Goal: Transaction & Acquisition: Purchase product/service

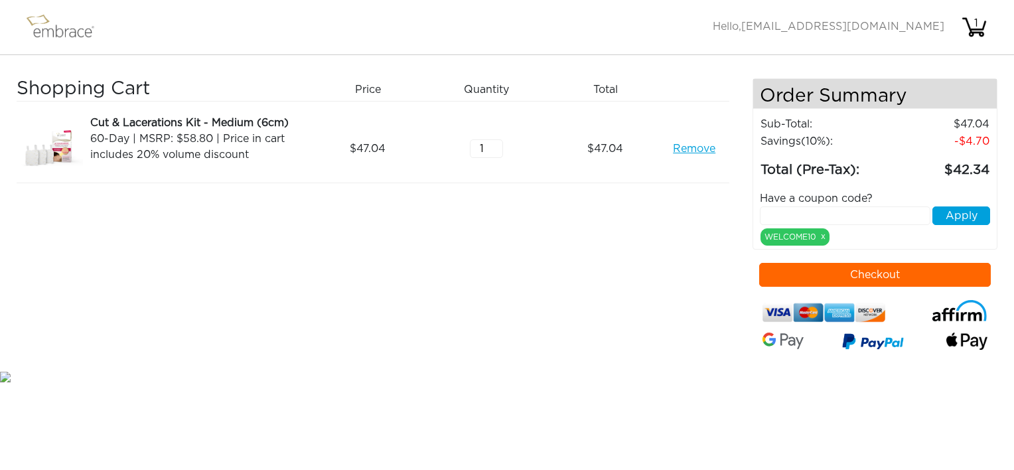
click at [809, 210] on input "text" at bounding box center [845, 215] width 171 height 19
type input "PROACTIVE"
click at [957, 214] on button "Apply" at bounding box center [961, 215] width 58 height 19
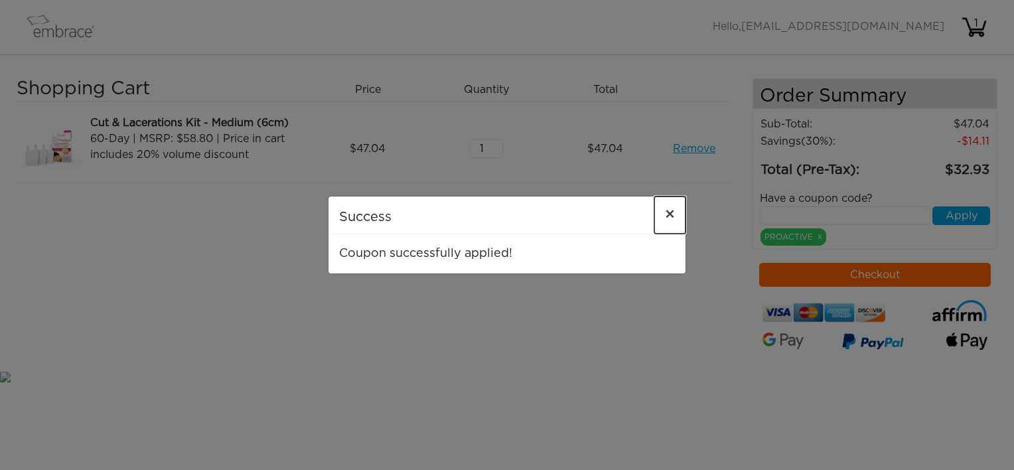
click at [674, 207] on span "×" at bounding box center [670, 215] width 10 height 16
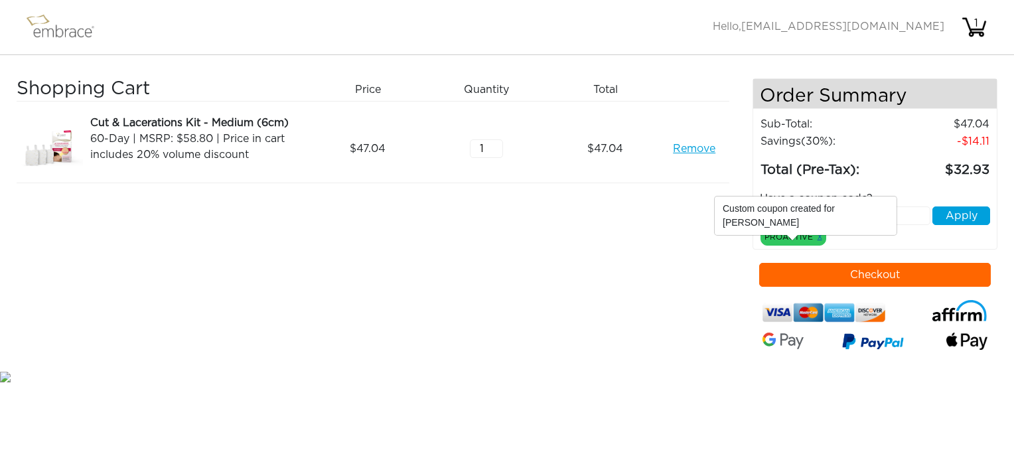
click at [819, 233] on link "x" at bounding box center [819, 236] width 5 height 12
click at [703, 150] on link "Remove" at bounding box center [694, 149] width 42 height 16
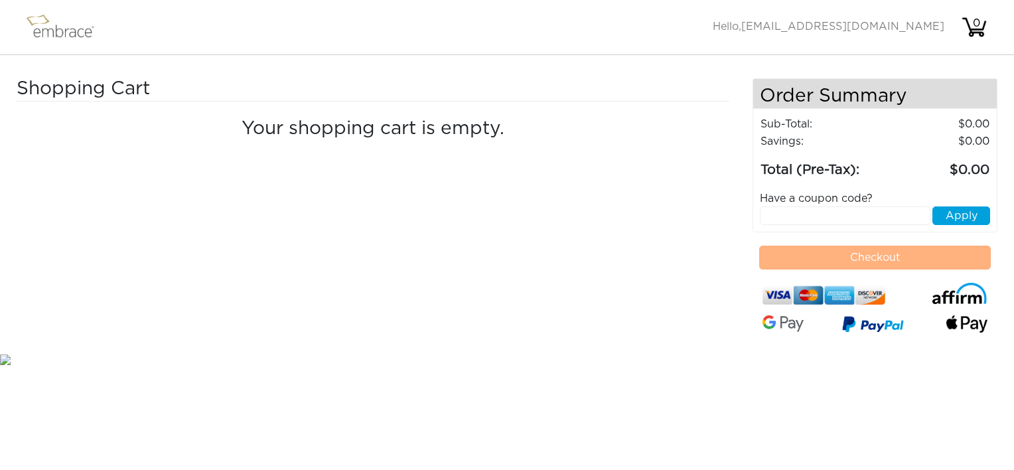
click at [49, 34] on img at bounding box center [66, 27] width 86 height 33
